Goal: Task Accomplishment & Management: Manage account settings

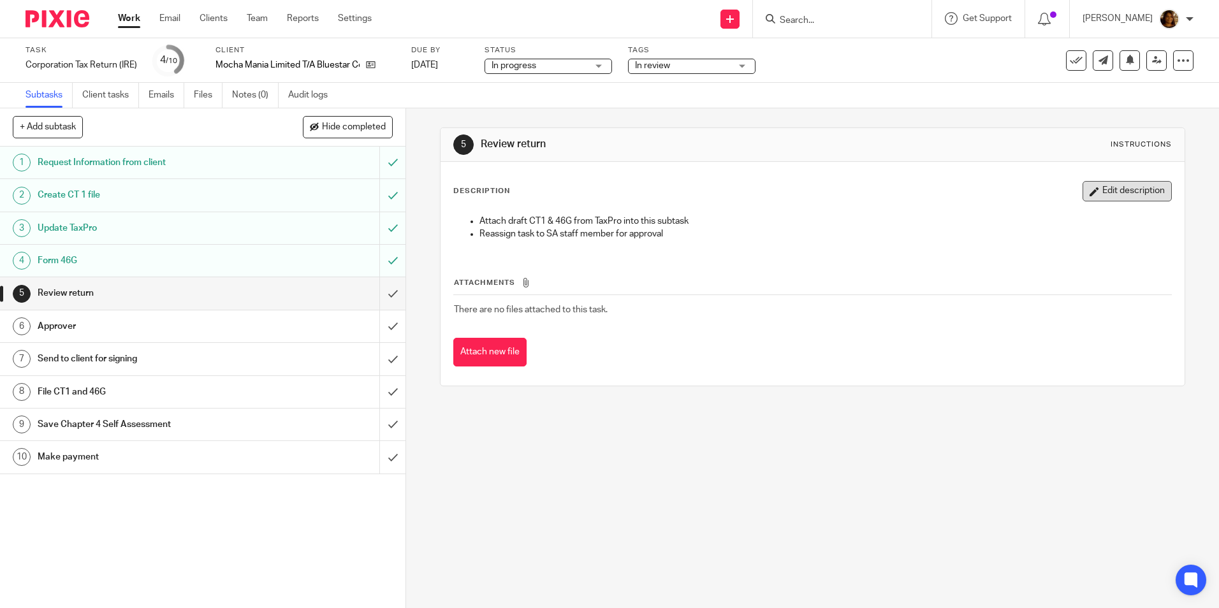
click at [1105, 190] on button "Edit description" at bounding box center [1127, 191] width 89 height 20
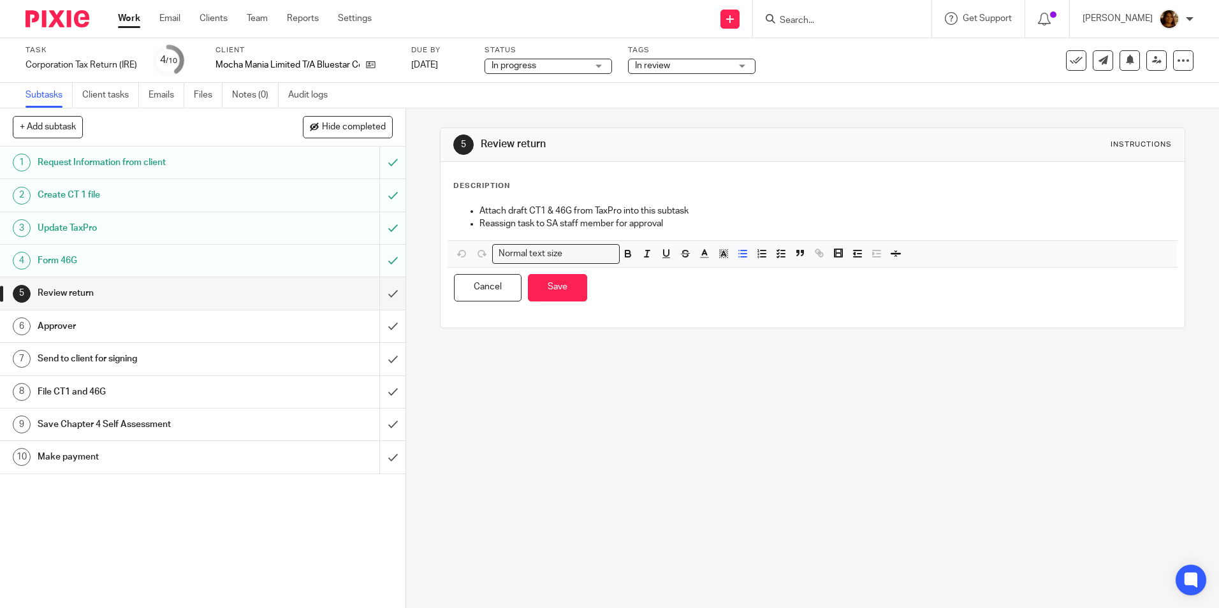
drag, startPoint x: 478, startPoint y: 209, endPoint x: 661, endPoint y: 205, distance: 183.1
click at [480, 209] on p "Attach draft CT1 & 46G from TaxPro into this subtask" at bounding box center [825, 211] width 691 height 13
click at [459, 253] on icon "button" at bounding box center [462, 253] width 11 height 11
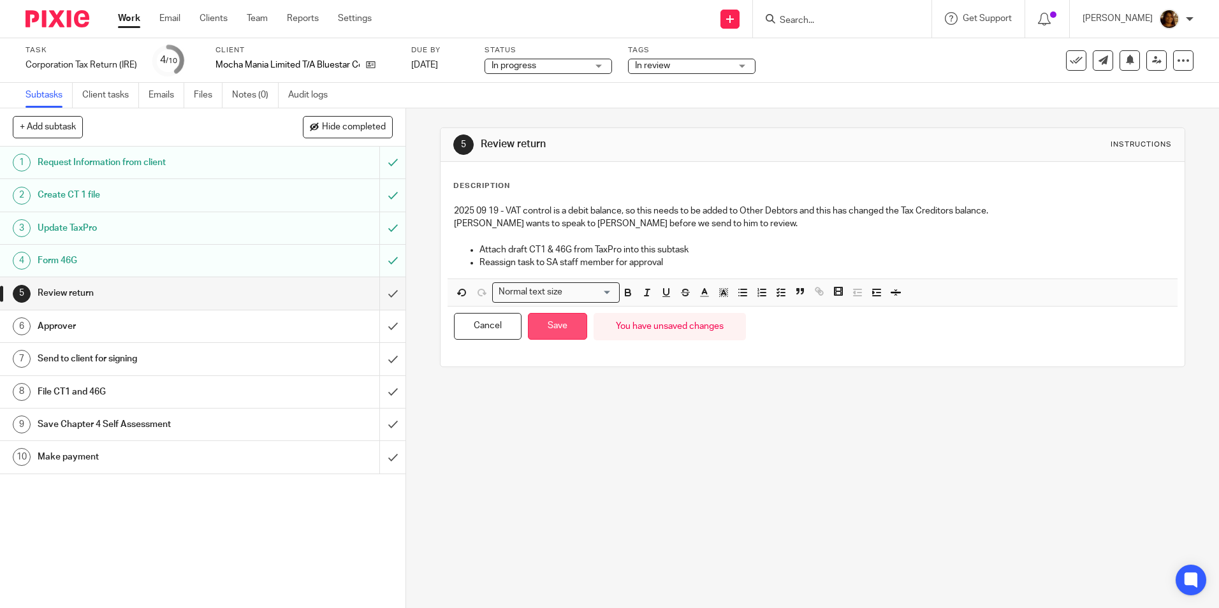
click at [557, 325] on button "Save" at bounding box center [557, 326] width 59 height 27
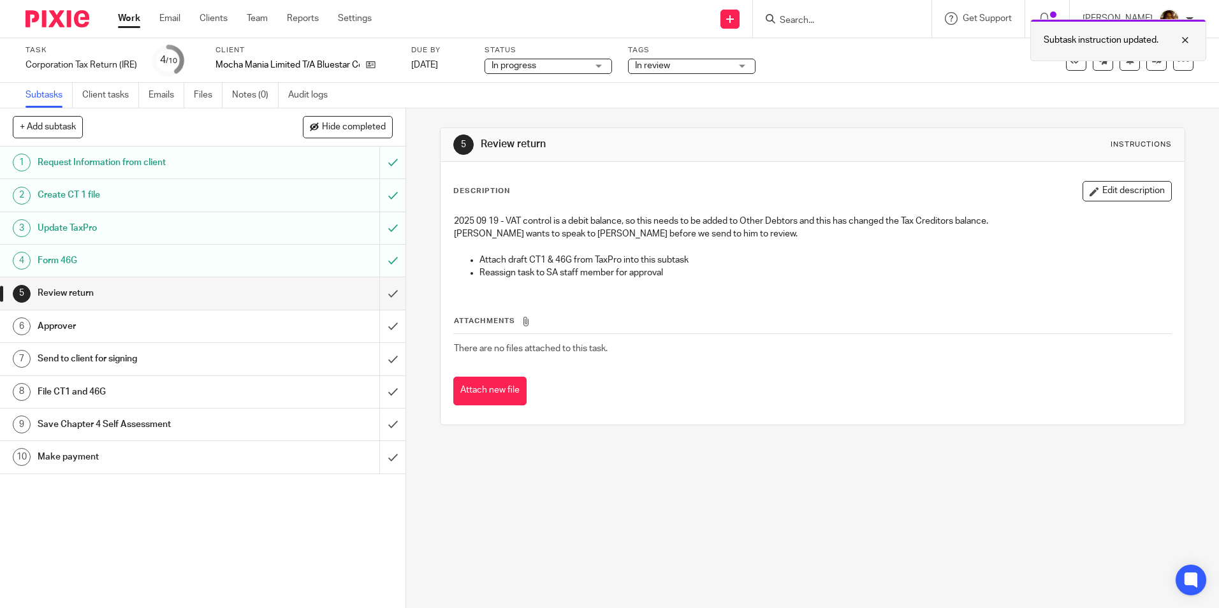
click at [1187, 34] on div at bounding box center [1176, 40] width 34 height 15
click at [702, 68] on span "In review" at bounding box center [683, 65] width 96 height 13
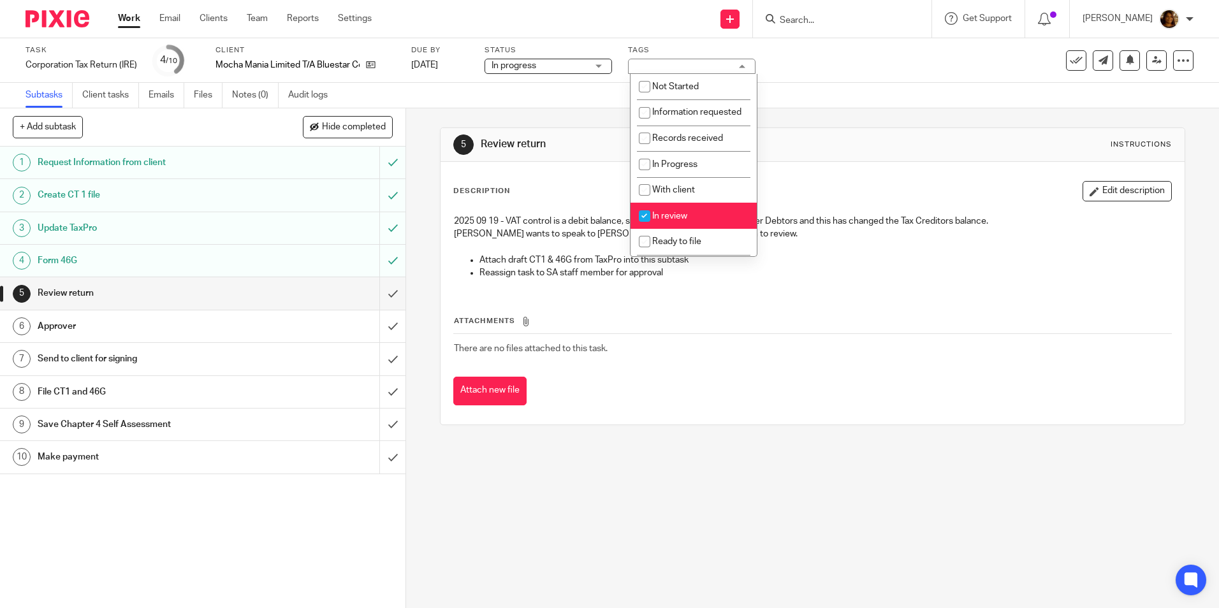
click at [684, 221] on span "In review" at bounding box center [669, 216] width 35 height 9
checkbox input "false"
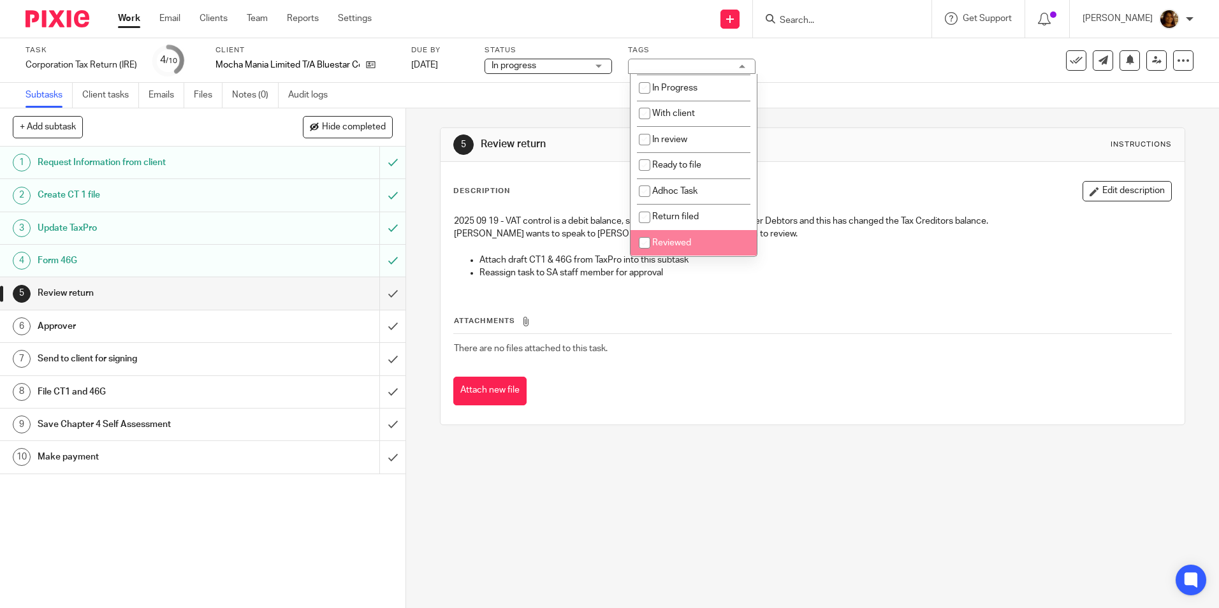
click at [686, 242] on span "Reviewed" at bounding box center [671, 243] width 39 height 9
checkbox input "true"
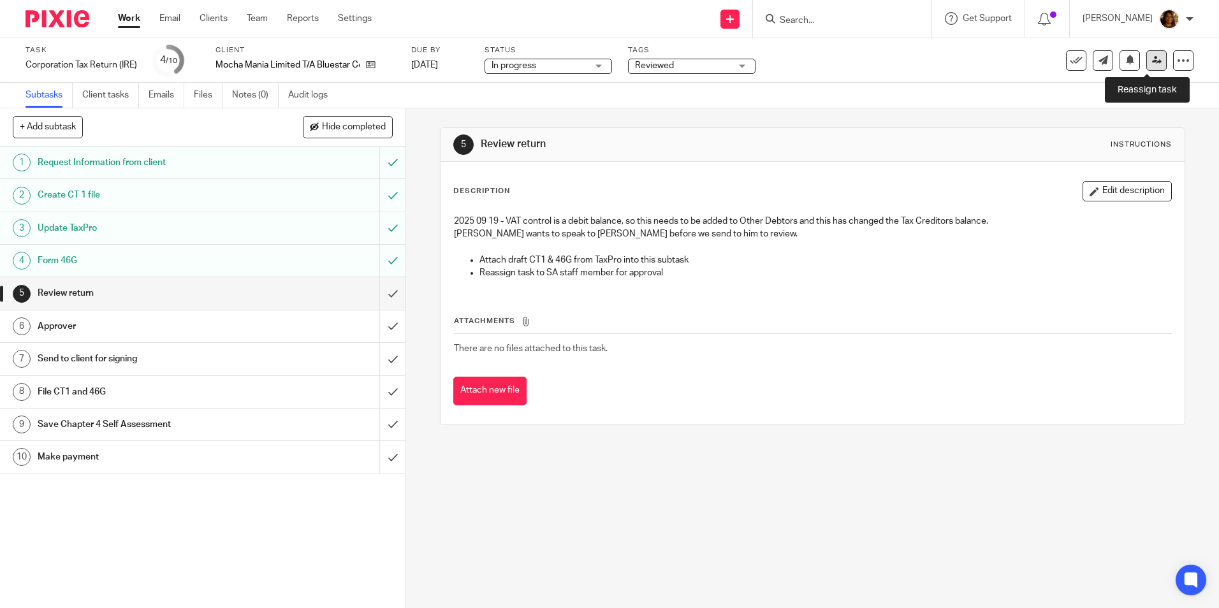
click at [1152, 59] on icon at bounding box center [1157, 60] width 10 height 10
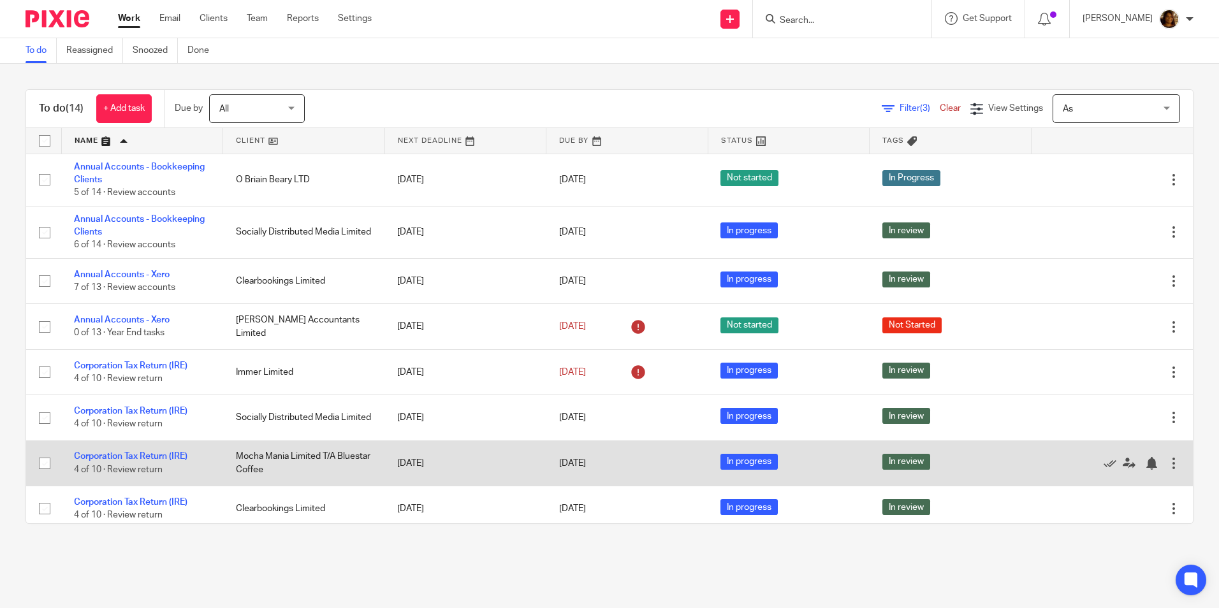
scroll to position [255, 0]
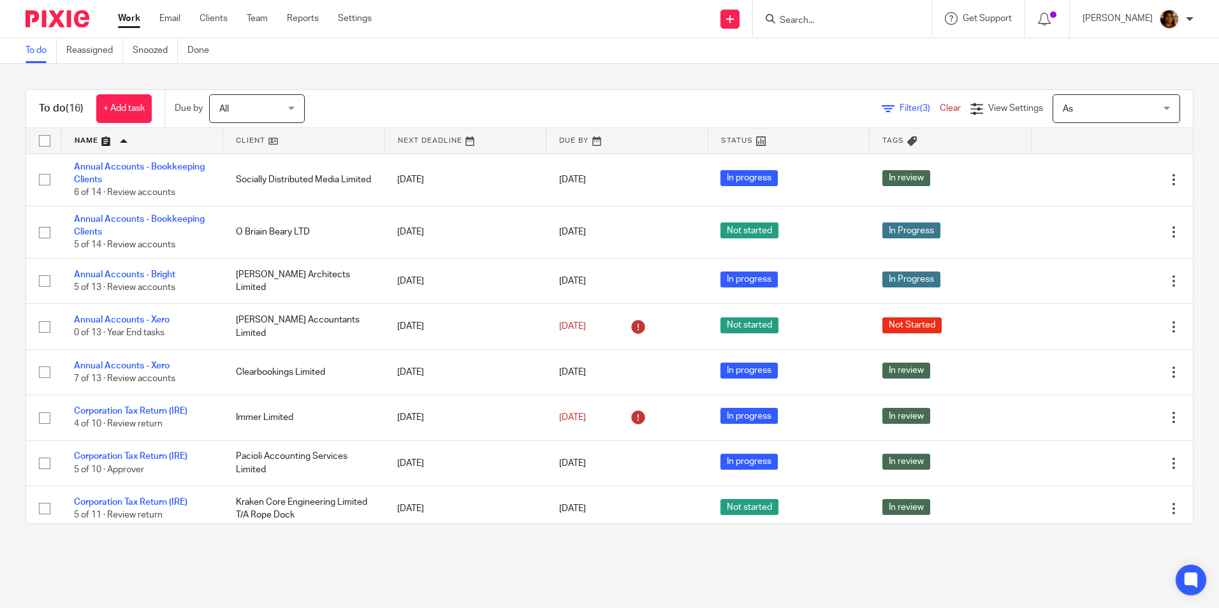
click at [893, 20] on input "Search" at bounding box center [836, 20] width 115 height 11
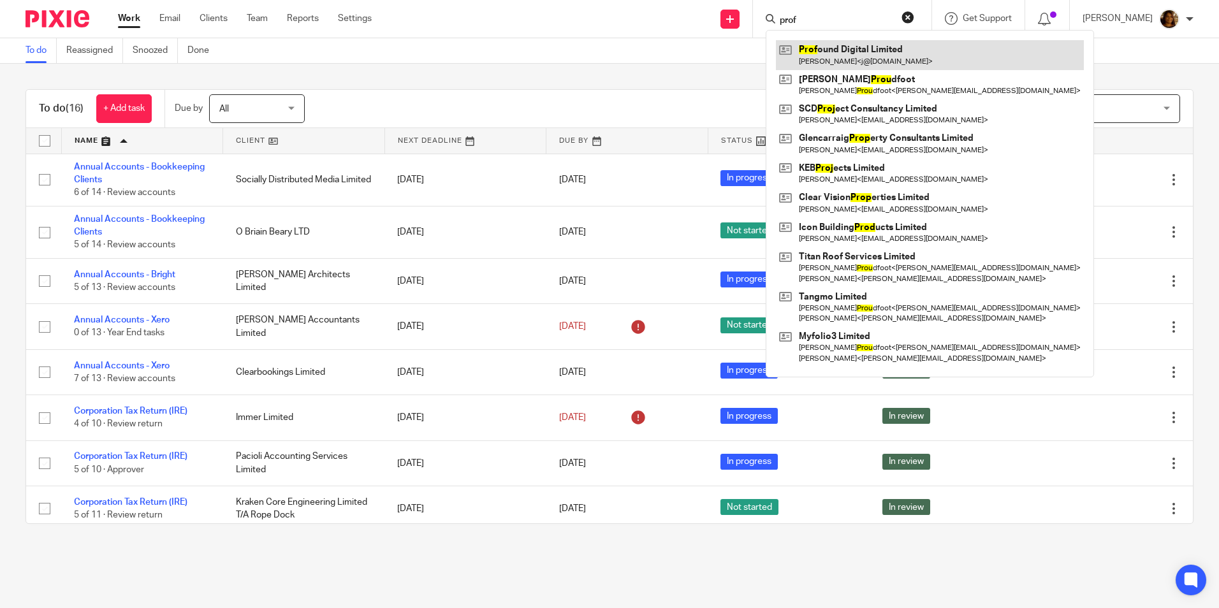
type input "prof"
click at [888, 44] on link at bounding box center [930, 54] width 308 height 29
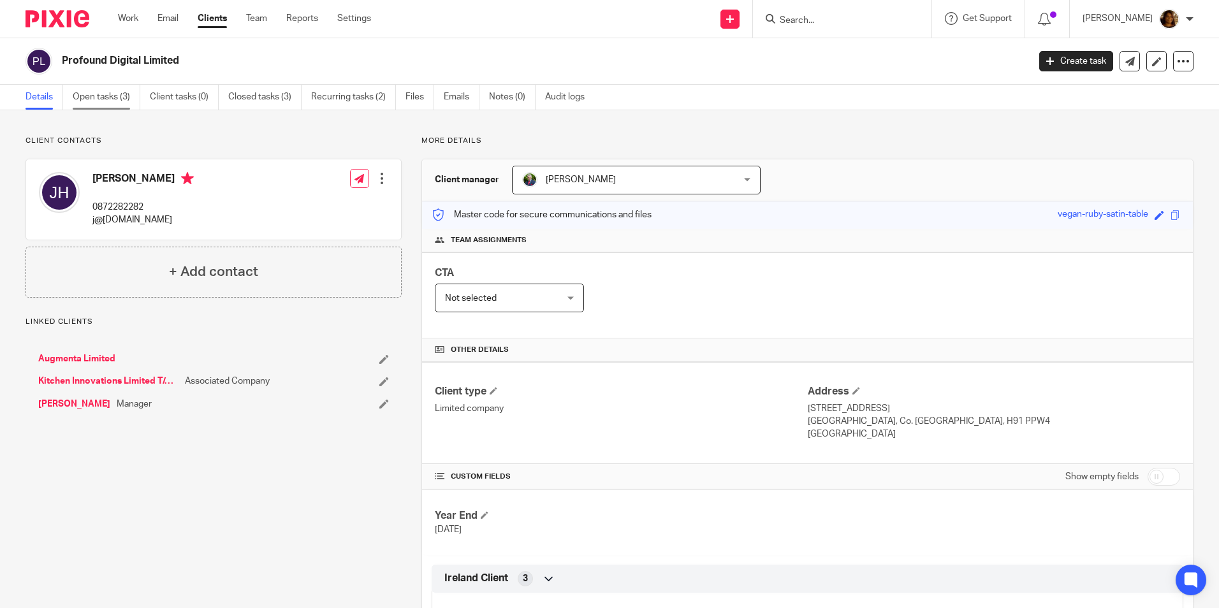
click at [131, 101] on link "Open tasks (3)" at bounding box center [107, 97] width 68 height 25
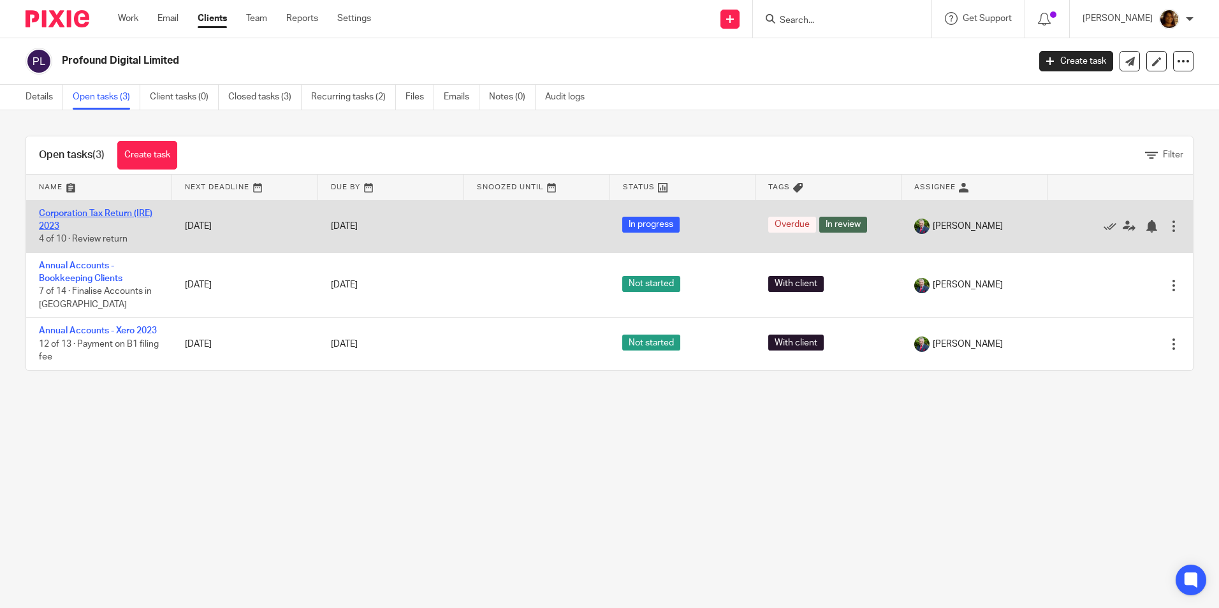
click at [120, 210] on link "Corporation Tax Return (IRE) 2023" at bounding box center [96, 220] width 114 height 22
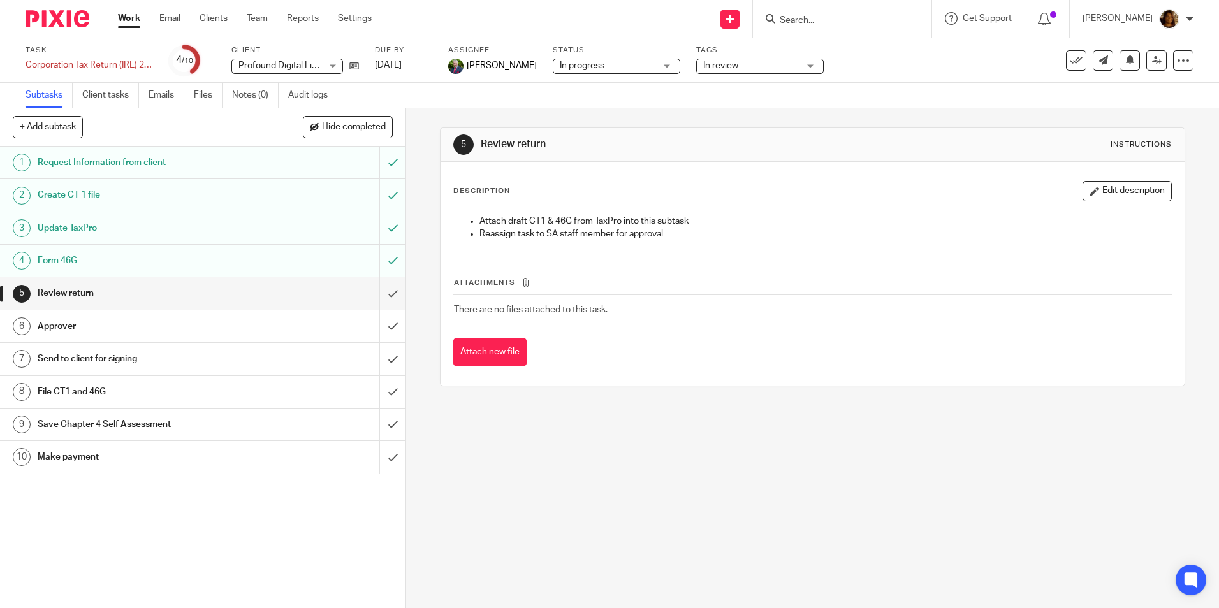
click at [703, 62] on span "In review" at bounding box center [720, 65] width 35 height 9
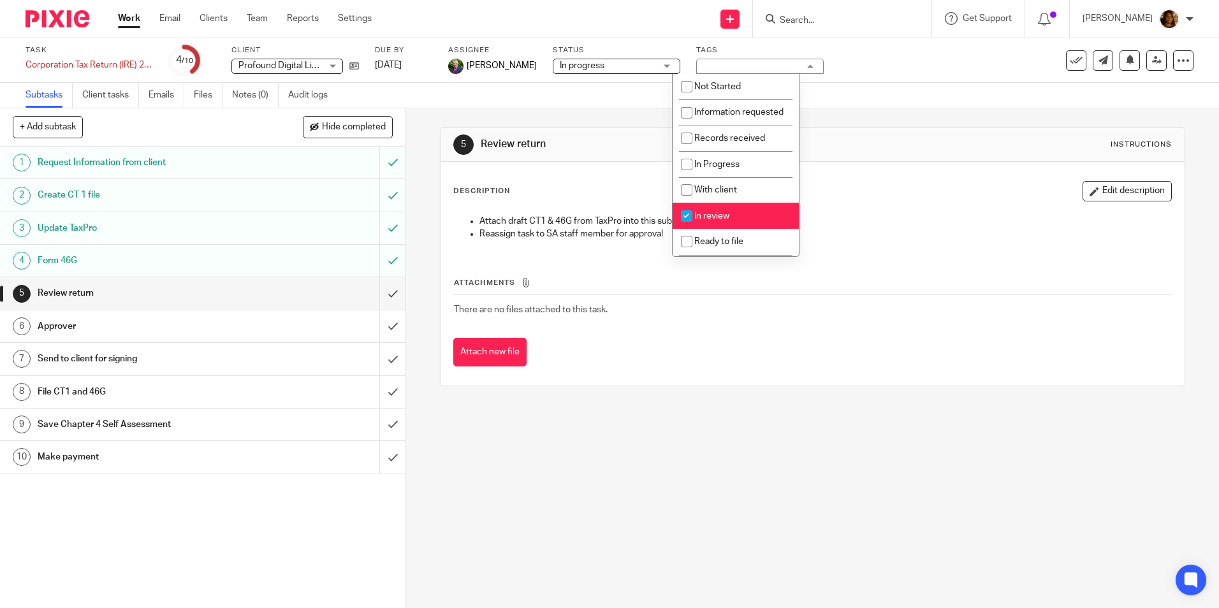
click at [733, 221] on li "In review" at bounding box center [736, 216] width 126 height 26
checkbox input "false"
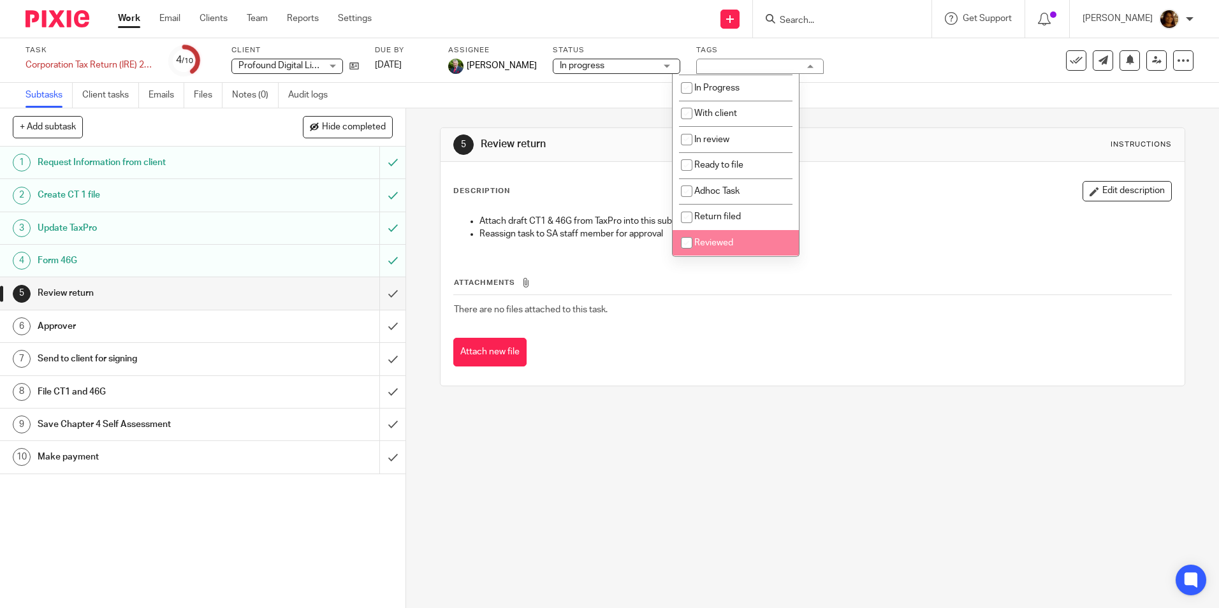
click at [738, 235] on li "Reviewed" at bounding box center [736, 243] width 126 height 26
checkbox input "true"
click at [893, 185] on div "Description Edit description" at bounding box center [812, 191] width 718 height 20
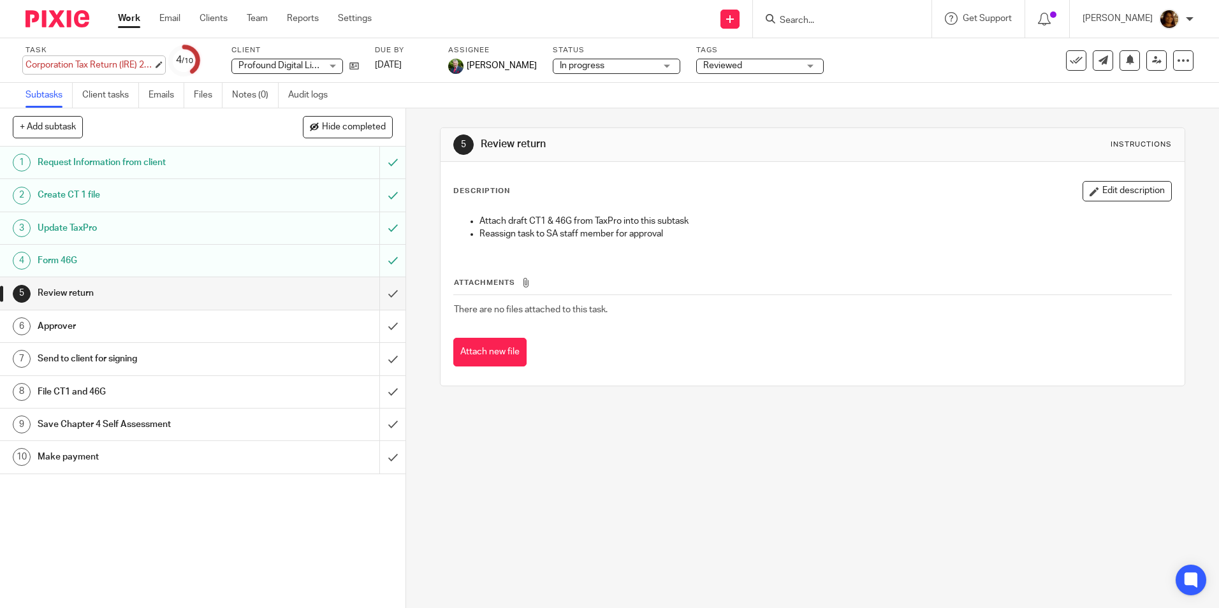
click at [99, 68] on div "Corporation Tax Return (IRE) 2023 Save Corporation Tax Return (IRE) 2023" at bounding box center [90, 65] width 128 height 13
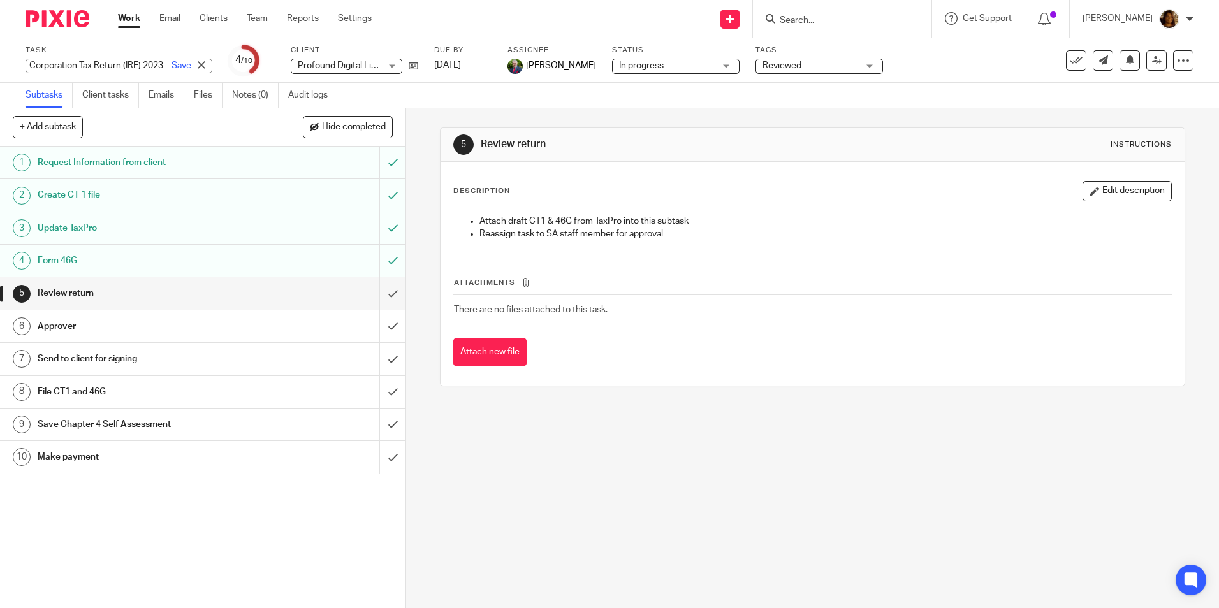
click at [327, 62] on div "Profound Digital Limited Profound Digital Limited" at bounding box center [347, 66] width 112 height 15
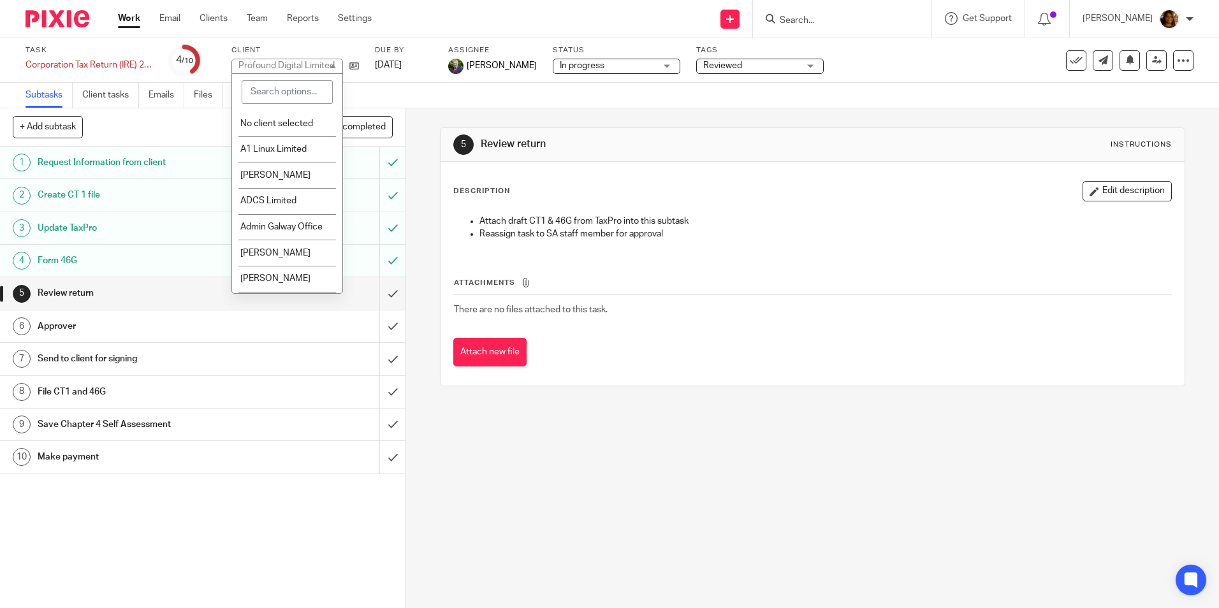
click at [325, 33] on div "Work Email Clients Team Reports Settings Work Email Clients Team Reports Settin…" at bounding box center [248, 19] width 286 height 38
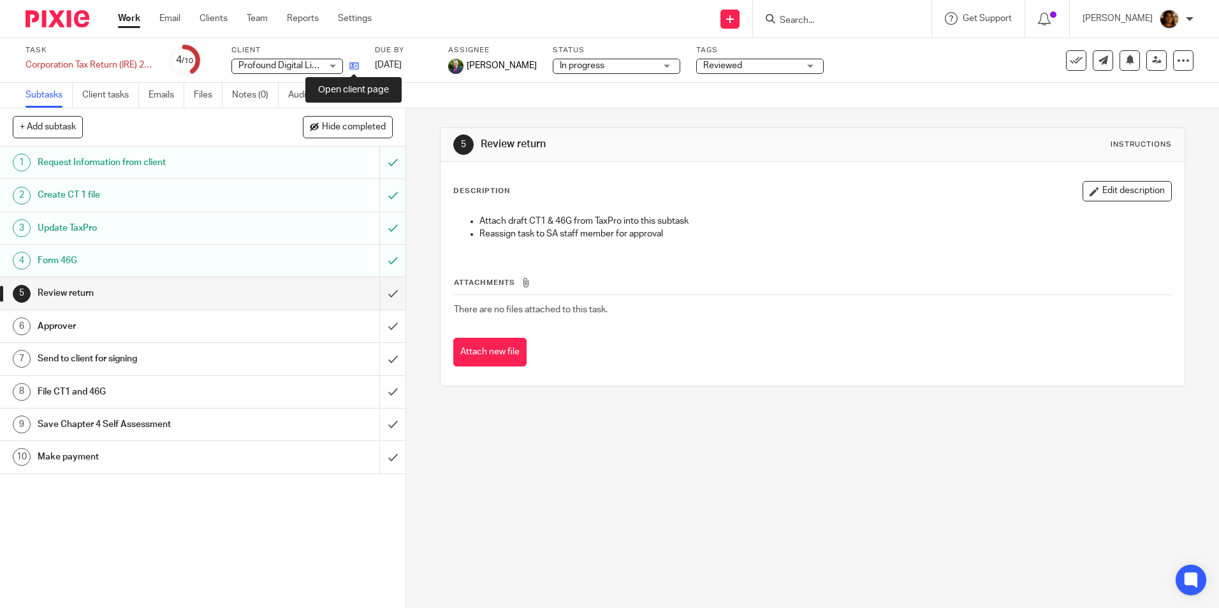
click at [356, 66] on icon at bounding box center [354, 66] width 10 height 10
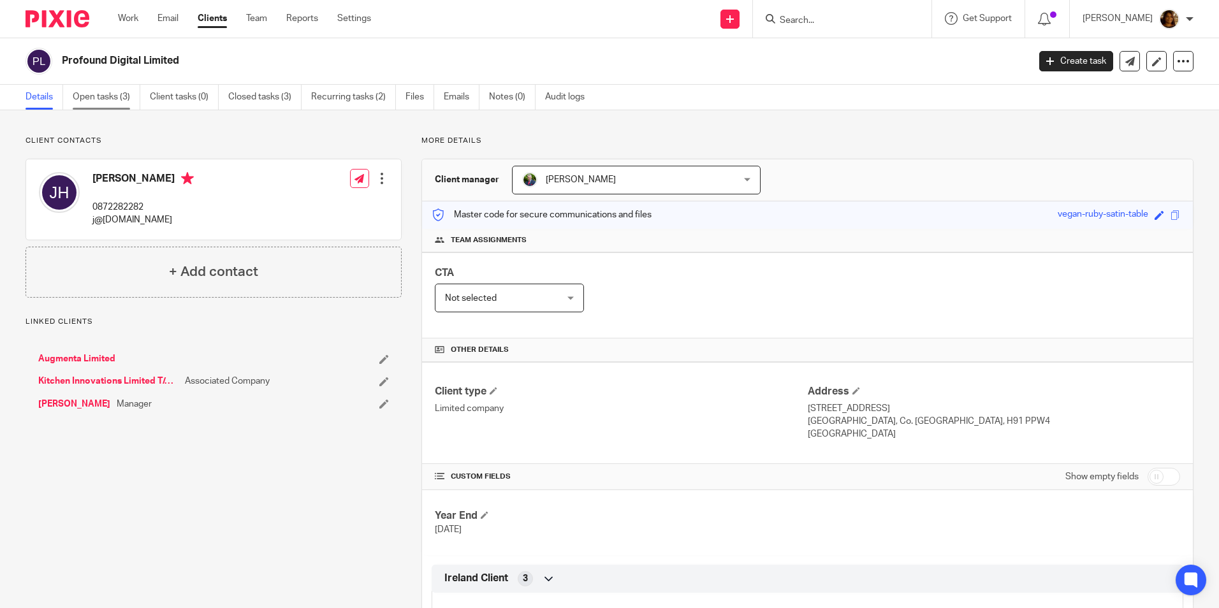
click at [102, 92] on link "Open tasks (3)" at bounding box center [107, 97] width 68 height 25
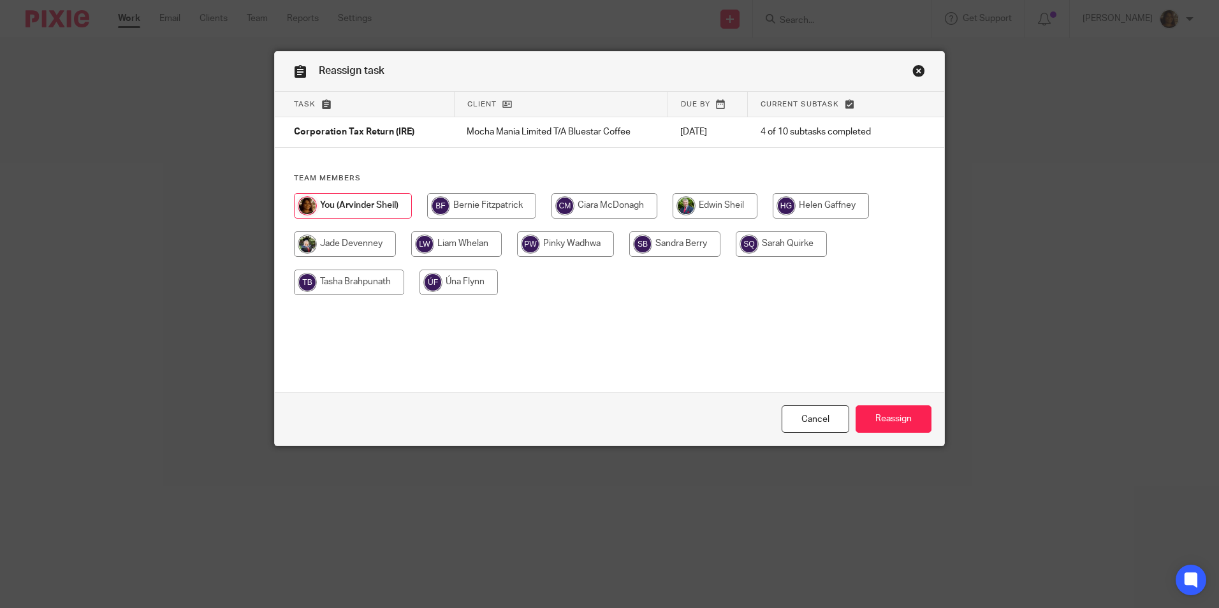
click at [369, 278] on input "radio" at bounding box center [349, 283] width 110 height 26
radio input "true"
click at [885, 417] on input "Reassign" at bounding box center [894, 419] width 76 height 27
